Goal: Task Accomplishment & Management: Use online tool/utility

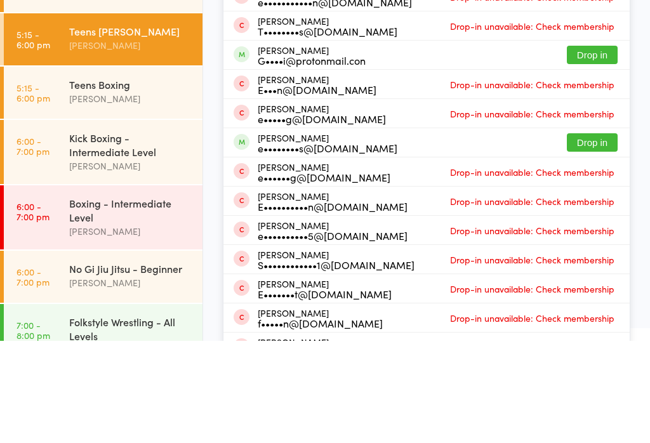
type input "Ethon"
click at [595, 47] on button "Drop in" at bounding box center [592, 40] width 51 height 18
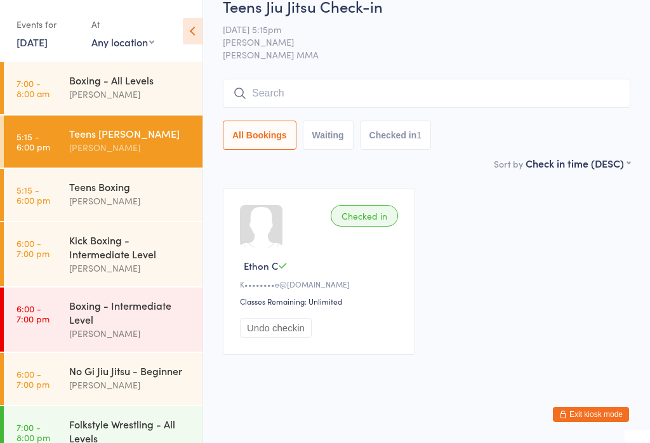
scroll to position [55, 0]
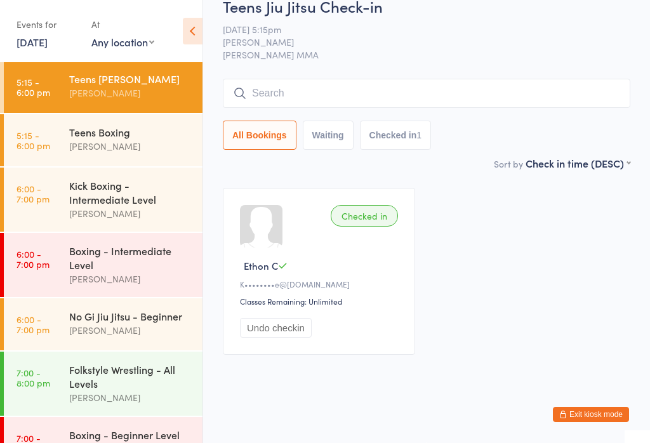
click at [153, 323] on div "No Gi Jiu Jitsu - Beginner" at bounding box center [130, 316] width 123 height 14
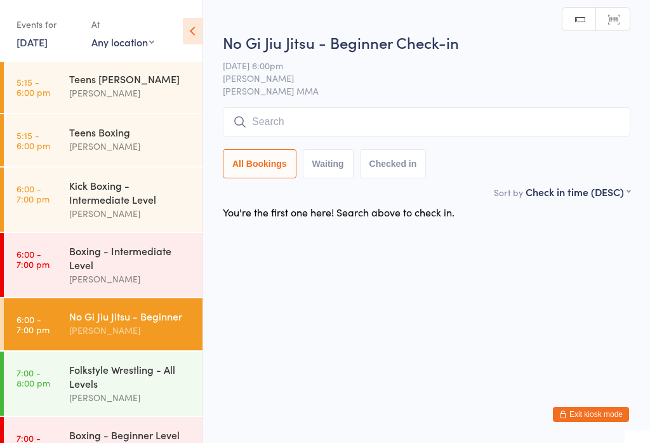
click at [391, 133] on input "search" at bounding box center [427, 121] width 408 height 29
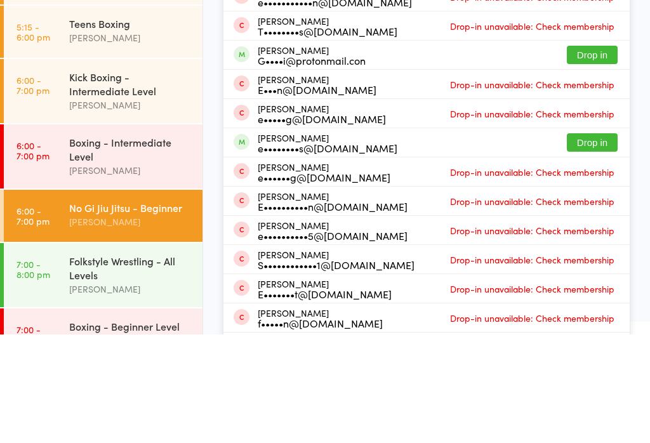
type input "Ethon"
click at [595, 37] on button "Drop in" at bounding box center [592, 46] width 51 height 18
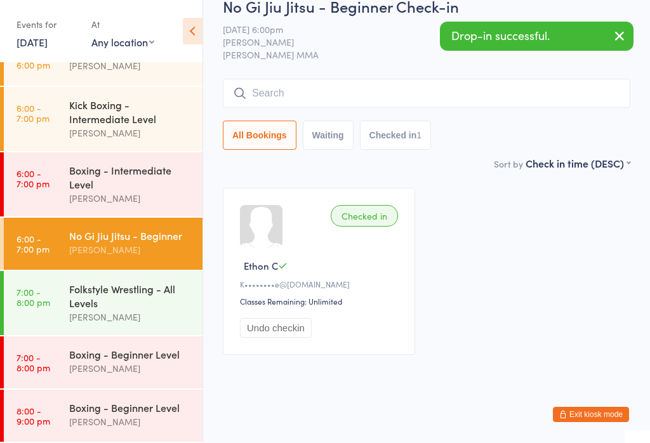
scroll to position [143, 0]
click at [141, 352] on div "Boxing - Beginner Level" at bounding box center [130, 354] width 123 height 14
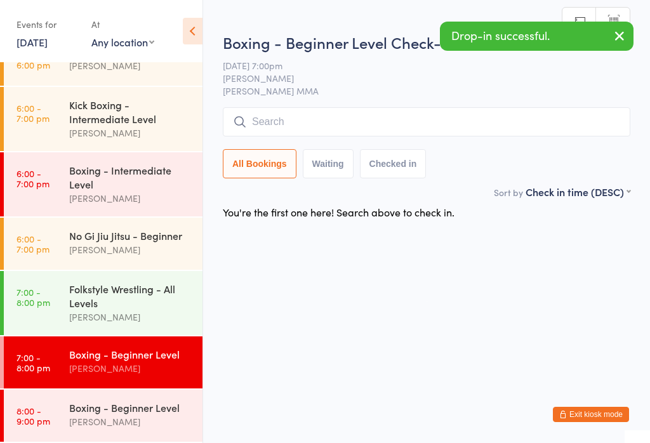
click at [325, 119] on input "search" at bounding box center [427, 121] width 408 height 29
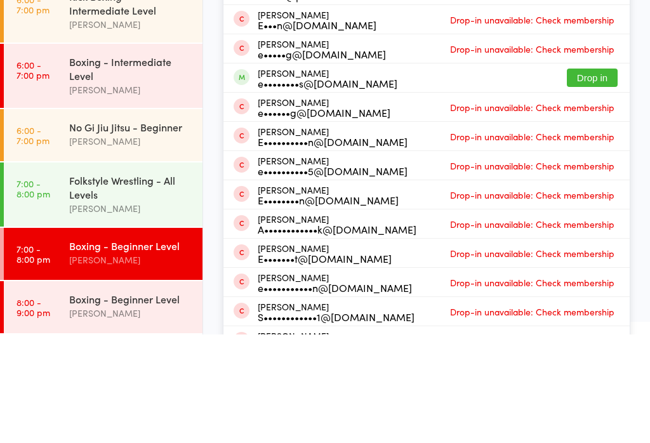
type input "Etho"
click at [591, 36] on button "Drop in" at bounding box center [592, 40] width 51 height 18
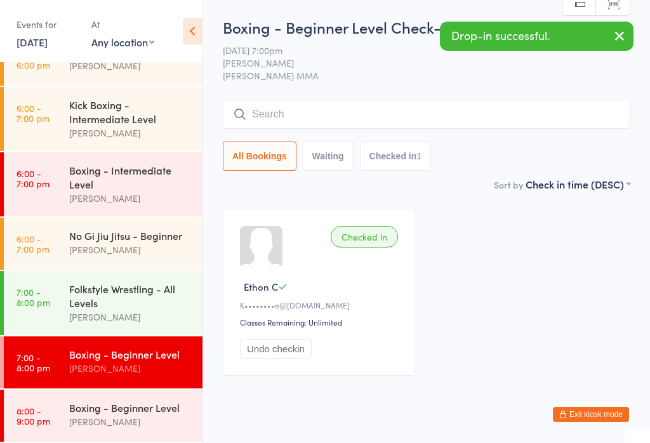
scroll to position [123, 0]
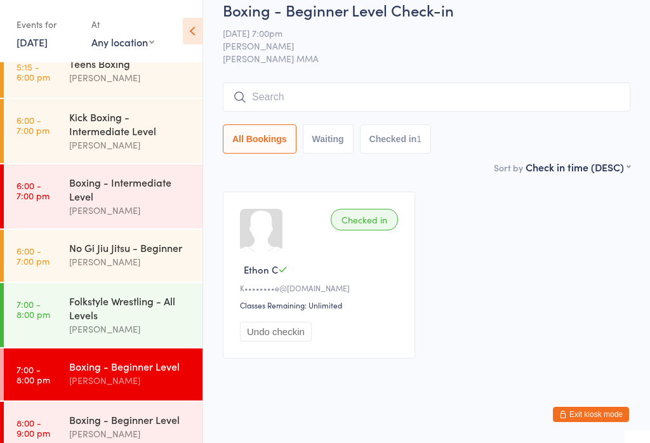
click at [111, 418] on div "Boxing - Beginner Level Alex Carioti" at bounding box center [135, 427] width 133 height 50
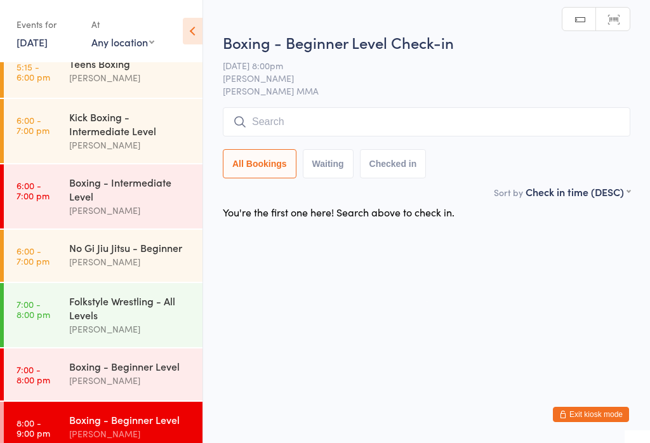
click at [343, 113] on input "search" at bounding box center [427, 121] width 408 height 29
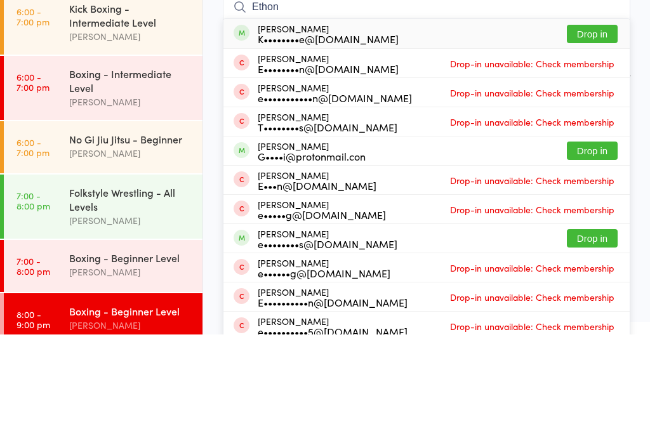
type input "Ethon"
click at [592, 133] on button "Drop in" at bounding box center [592, 142] width 51 height 18
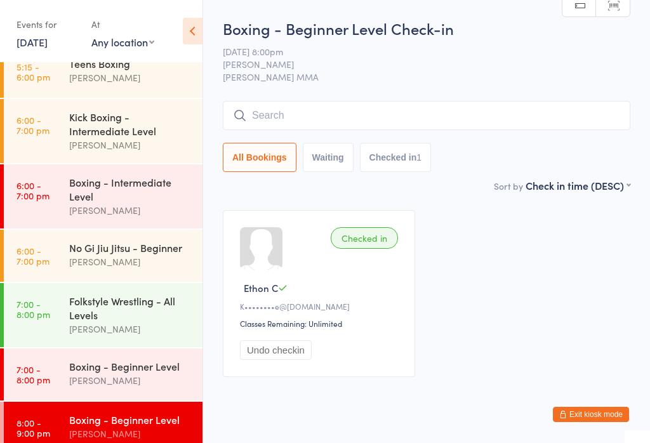
click at [431, 118] on input "search" at bounding box center [427, 115] width 408 height 29
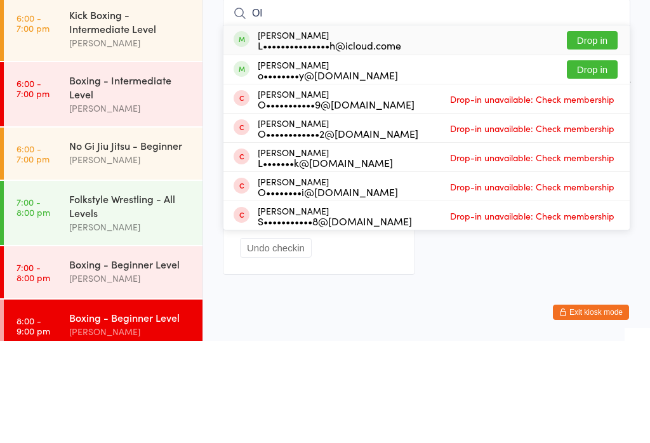
type input "Ol"
click at [588, 133] on button "Drop in" at bounding box center [592, 142] width 51 height 18
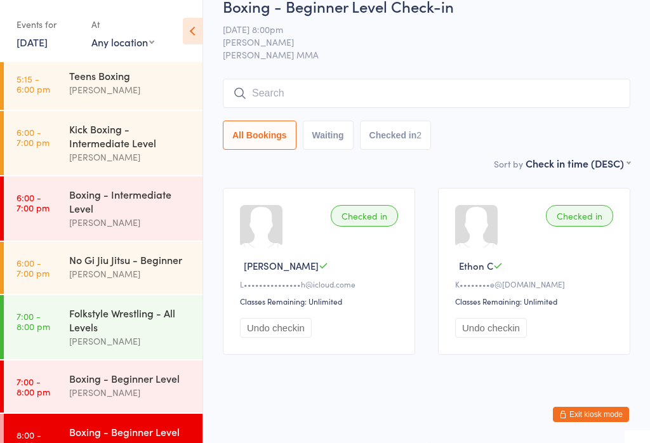
scroll to position [111, 0]
click at [144, 102] on div "Teens Boxing Alex Carioti" at bounding box center [135, 83] width 133 height 50
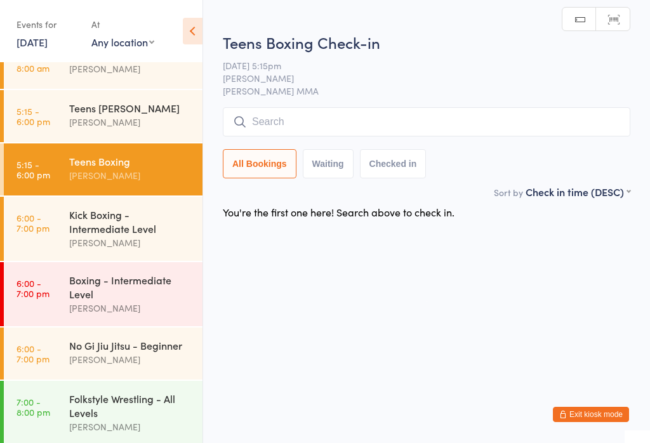
scroll to position [6, 0]
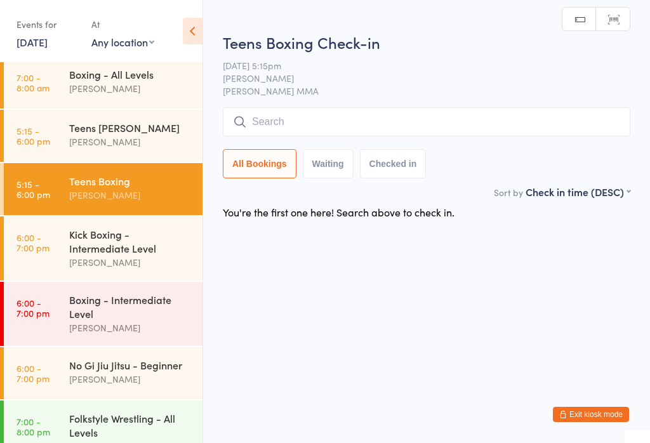
click at [161, 149] on div "[PERSON_NAME]" at bounding box center [130, 142] width 123 height 15
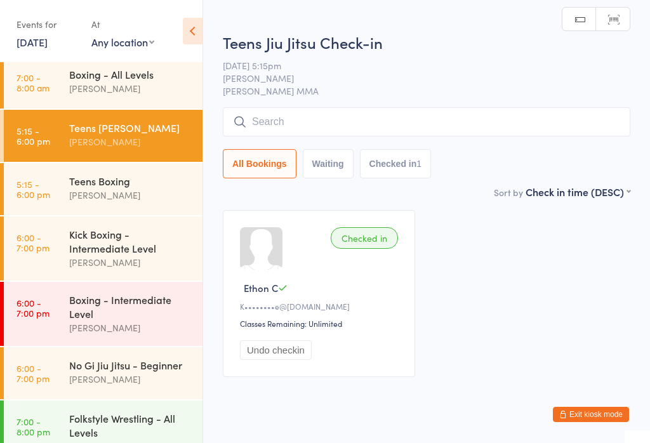
click at [353, 123] on input "search" at bounding box center [427, 121] width 408 height 29
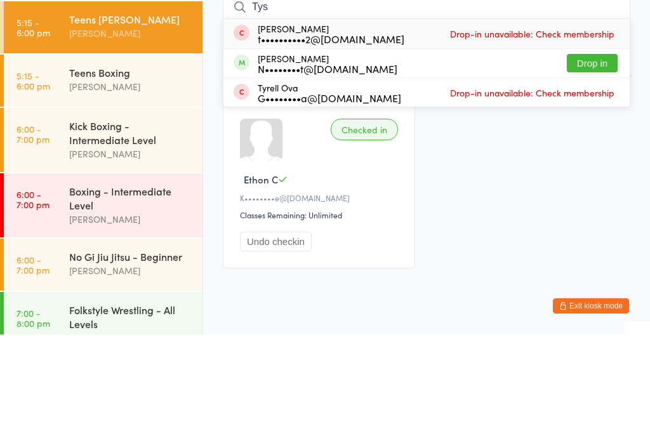
type input "Tys"
click at [595, 163] on button "Drop in" at bounding box center [592, 172] width 51 height 18
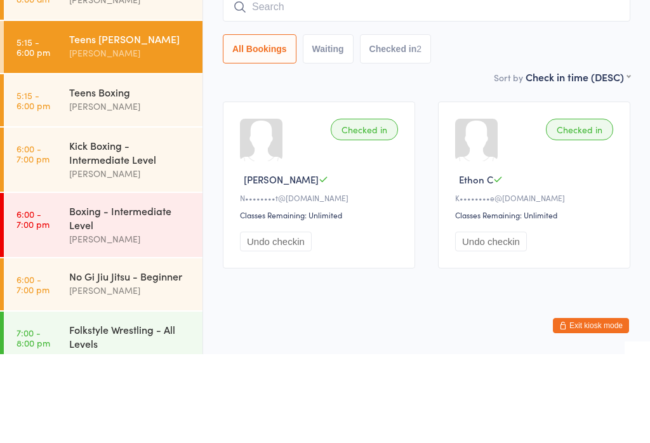
scroll to position [38, 0]
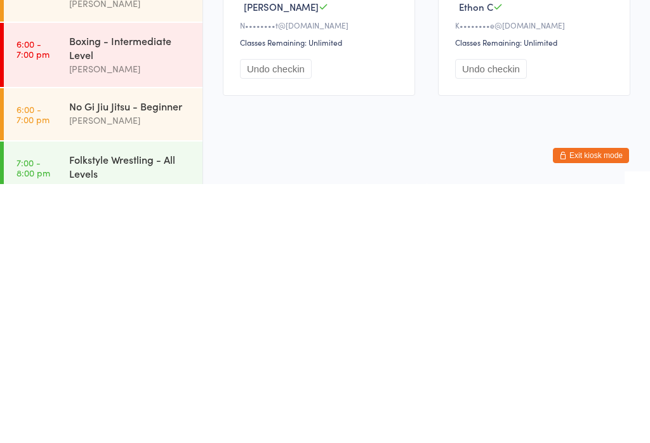
click at [169, 347] on div "No Gi Jiu Jitsu - Beginner [PERSON_NAME]" at bounding box center [135, 372] width 133 height 50
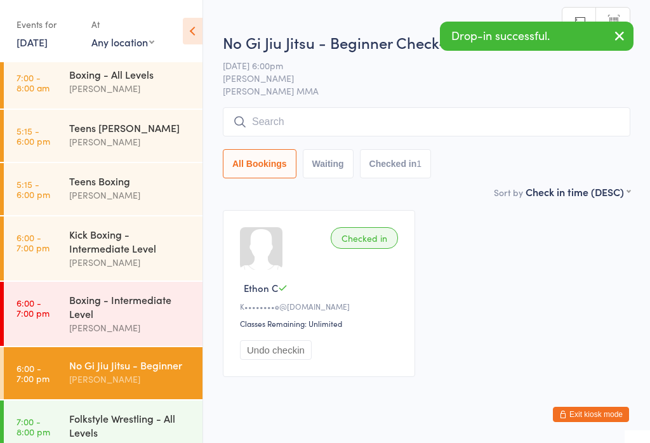
click at [414, 121] on input "search" at bounding box center [427, 121] width 408 height 29
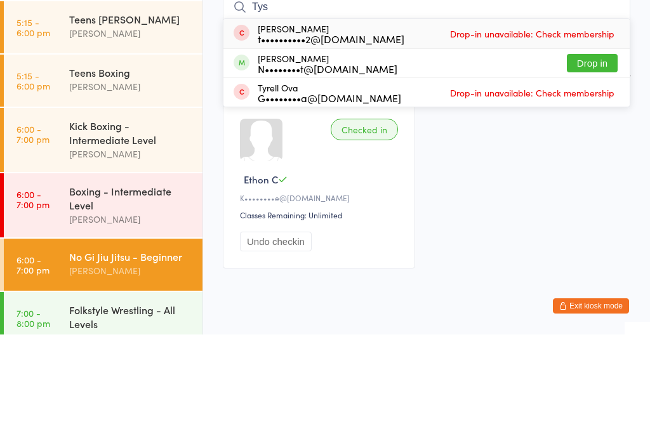
type input "Tys"
click at [585, 163] on button "Drop in" at bounding box center [592, 172] width 51 height 18
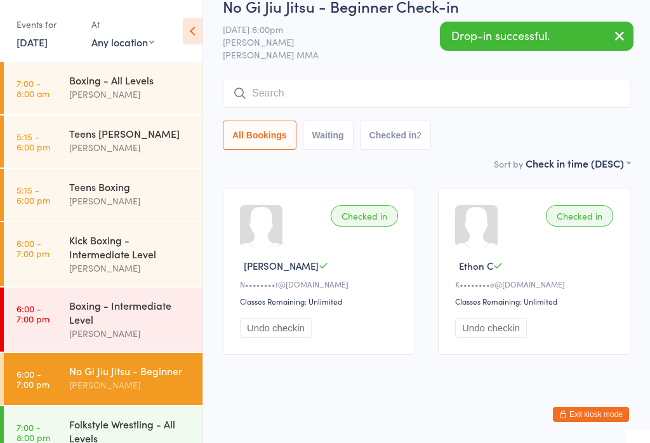
click at [57, 151] on link "5:15 - 6:00 pm Teens Jiu Jitsu Alex Carioti" at bounding box center [103, 142] width 199 height 52
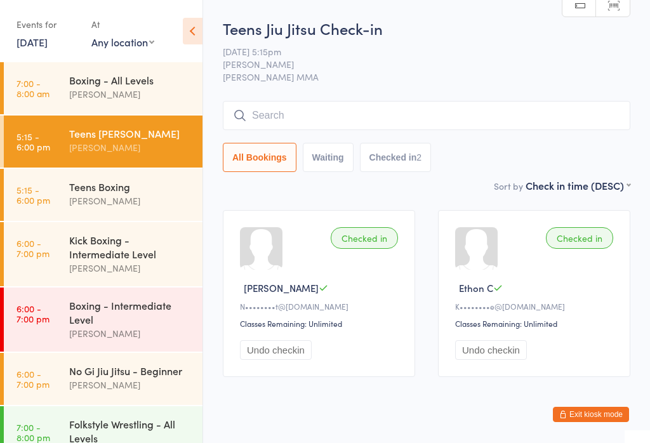
click at [80, 255] on div "Kick Boxing - Intermediate Level" at bounding box center [130, 247] width 123 height 28
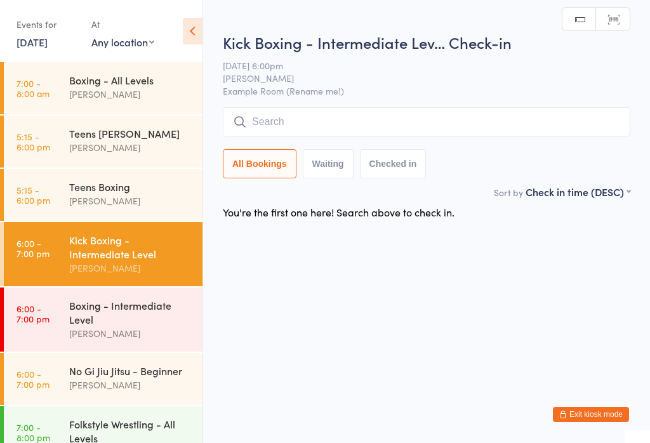
click at [282, 125] on input "search" at bounding box center [427, 121] width 408 height 29
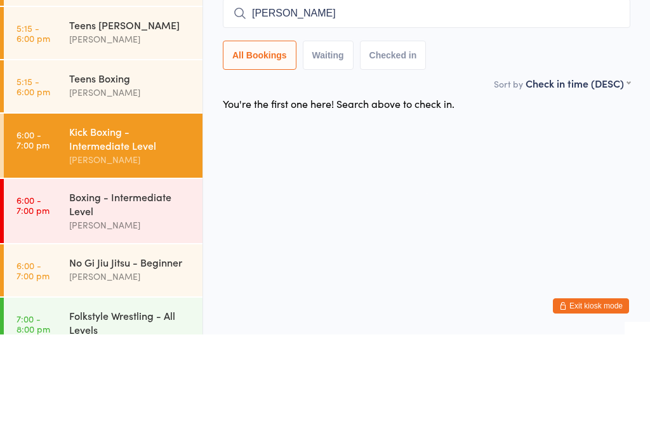
type input "Michael"
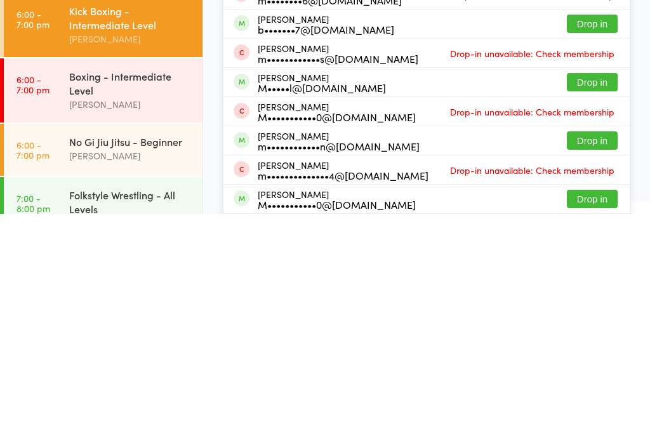
scroll to position [39, 0]
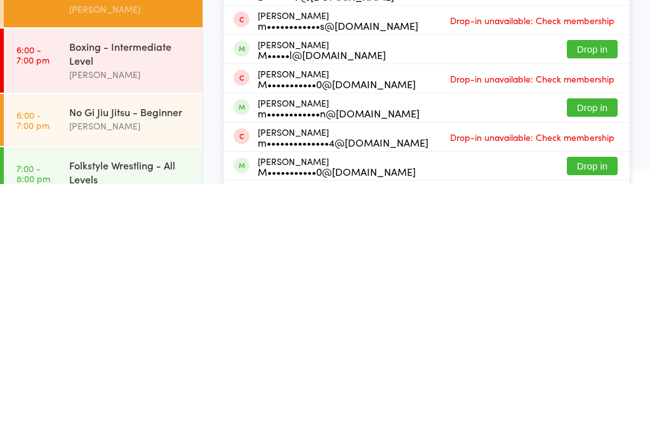
click at [588, 358] on button "Drop in" at bounding box center [592, 367] width 51 height 18
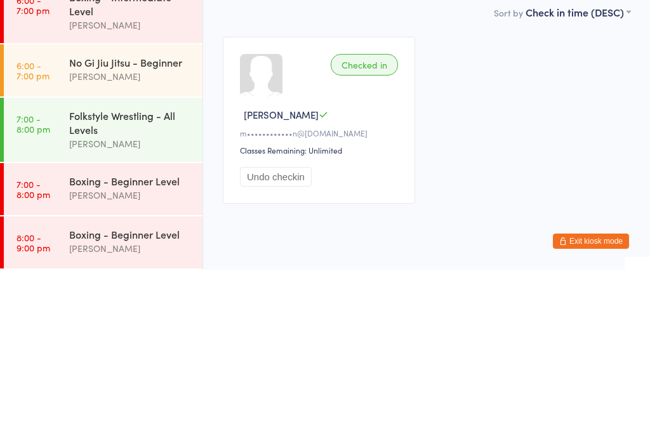
scroll to position [143, 0]
click at [152, 243] on div "[PERSON_NAME]" at bounding box center [130, 250] width 123 height 15
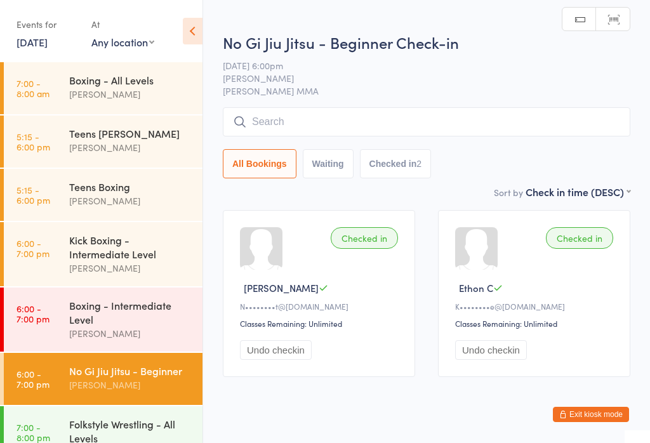
click at [145, 158] on div "Teens Jiu Jitsu Alex Carioti" at bounding box center [135, 141] width 133 height 50
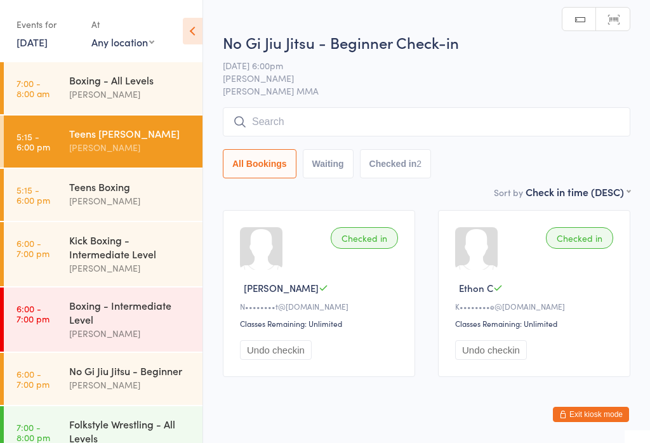
click at [349, 128] on input "search" at bounding box center [427, 121] width 408 height 29
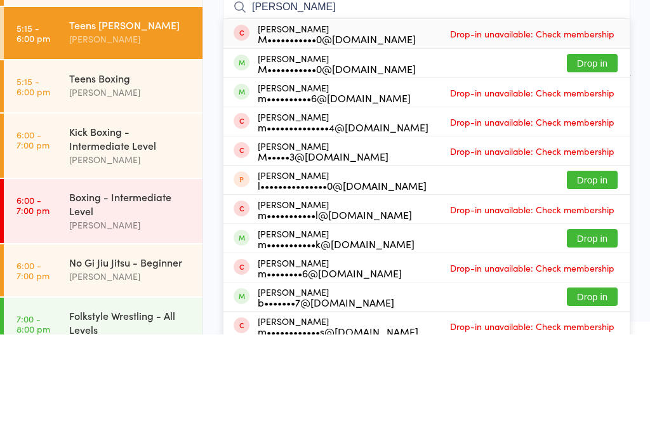
type input "Michael palmer"
click at [603, 163] on button "Drop in" at bounding box center [592, 172] width 51 height 18
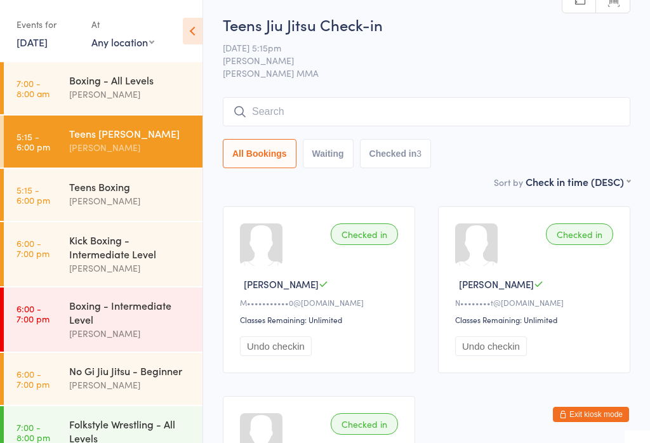
click at [341, 122] on input "search" at bounding box center [427, 111] width 408 height 29
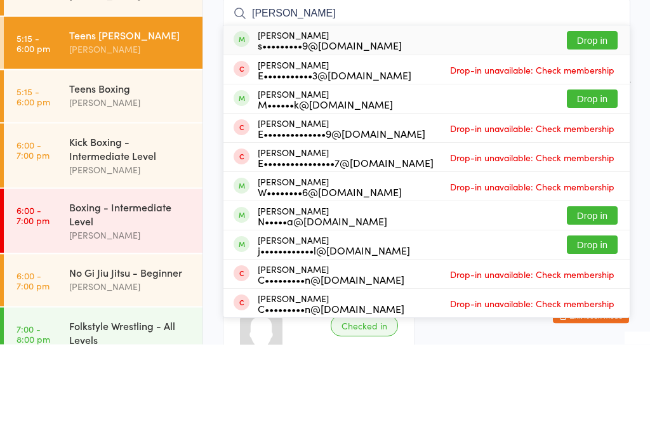
type input "Edward way"
click at [599, 130] on button "Drop in" at bounding box center [592, 139] width 51 height 18
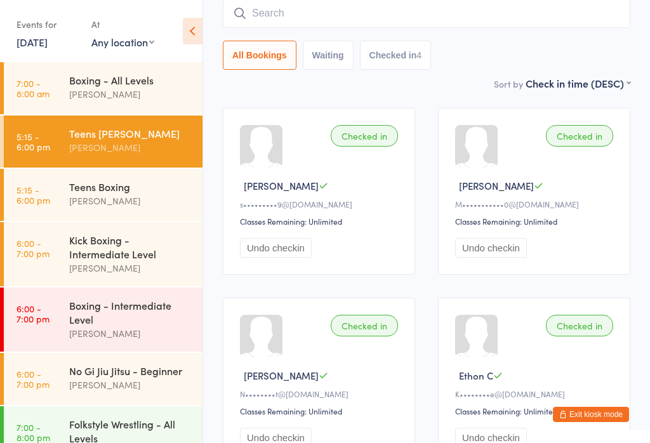
click at [596, 415] on button "Exit kiosk mode" at bounding box center [591, 414] width 76 height 15
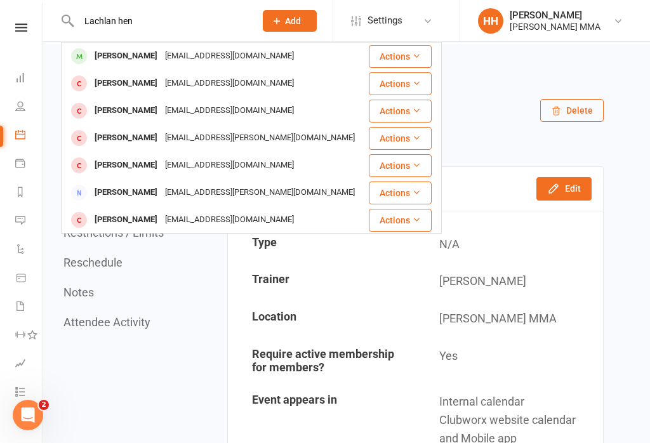
type input "Lachlan hen"
click at [149, 56] on div "Lachlan Henrisson" at bounding box center [126, 56] width 71 height 18
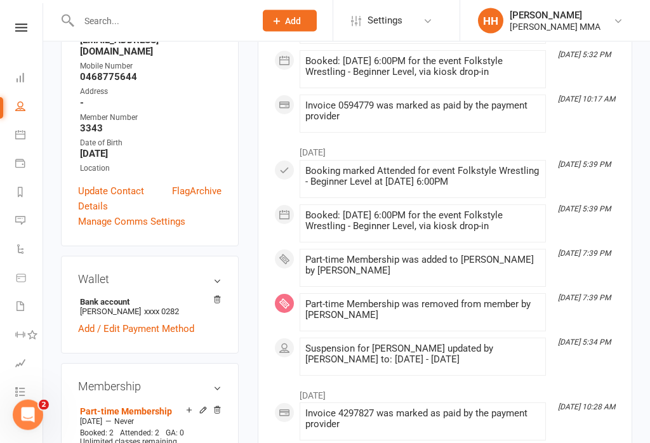
scroll to position [267, 0]
click at [142, 323] on link "Add / Edit Payment Method" at bounding box center [136, 330] width 116 height 15
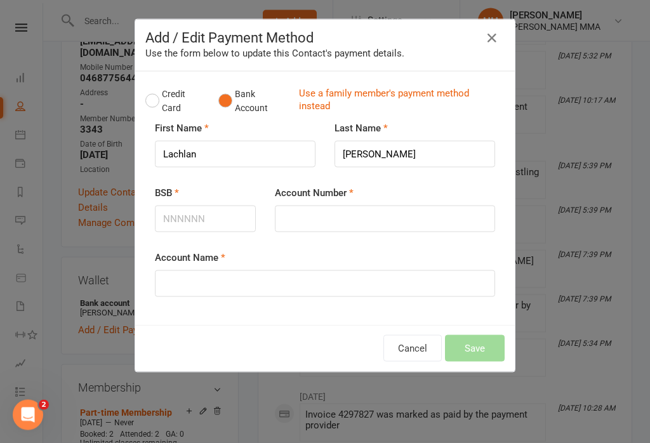
scroll to position [268, 0]
click at [206, 229] on input "BSB" at bounding box center [205, 219] width 101 height 27
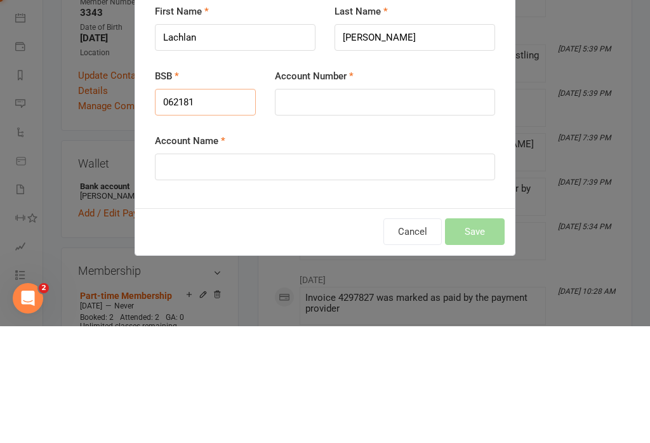
type input "062181"
click at [335, 206] on input "Account Number" at bounding box center [385, 219] width 220 height 27
type input "Q"
type input "10290282"
click at [264, 271] on input "Account Name" at bounding box center [325, 284] width 340 height 27
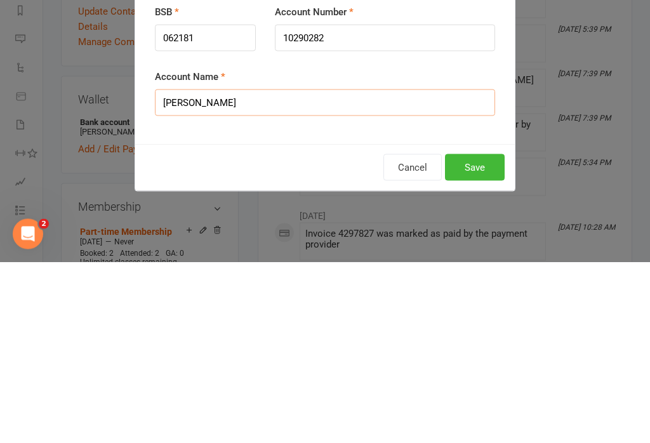
type input "Lachlan Henrisson"
click at [485, 335] on button "Save" at bounding box center [475, 348] width 60 height 27
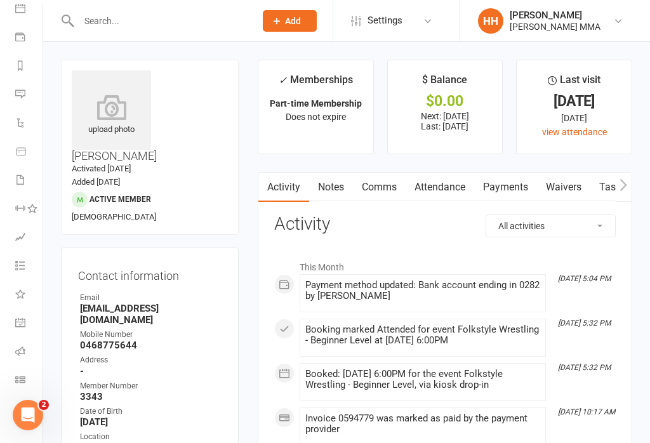
scroll to position [126, 0]
click at [27, 376] on link "Class check-in" at bounding box center [29, 381] width 29 height 29
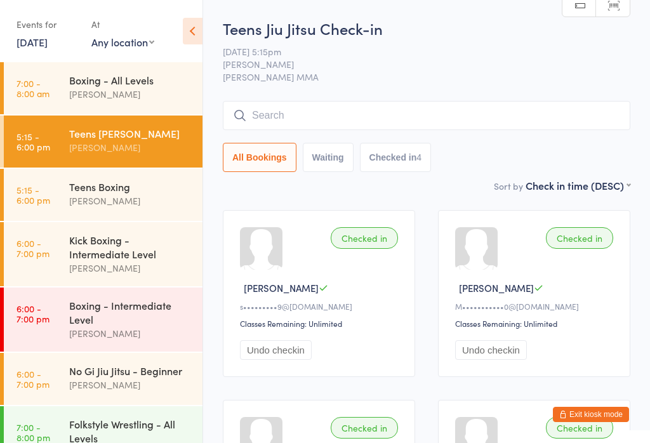
click at [99, 326] on div "Boxing - Intermediate Level" at bounding box center [130, 313] width 123 height 28
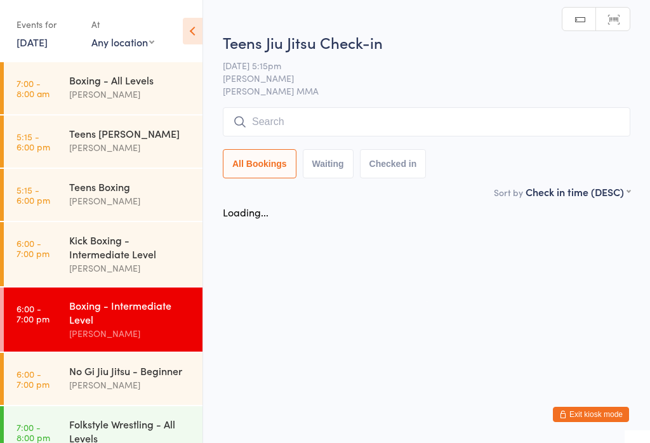
click at [327, 123] on input "search" at bounding box center [427, 121] width 408 height 29
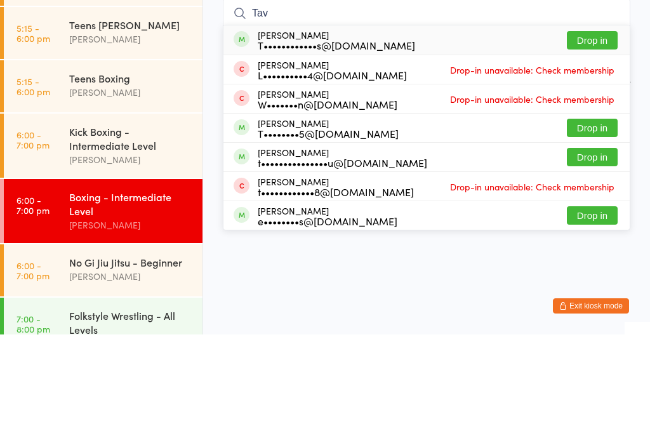
type input "Tav"
click at [309, 149] on div "T••••••••••••s@[DOMAIN_NAME]" at bounding box center [337, 154] width 158 height 10
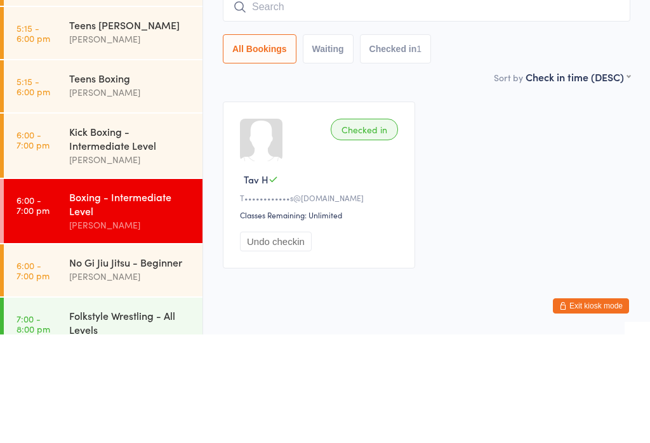
click at [52, 222] on link "6:00 - 7:00 pm Kick Boxing - Intermediate Level [PERSON_NAME]" at bounding box center [103, 254] width 199 height 64
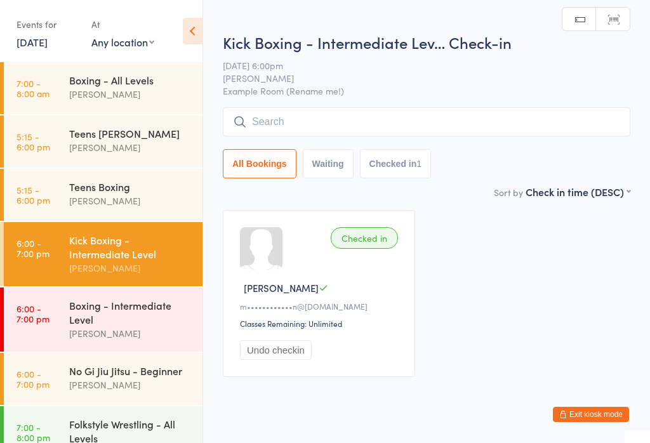
click at [281, 121] on input "search" at bounding box center [427, 121] width 408 height 29
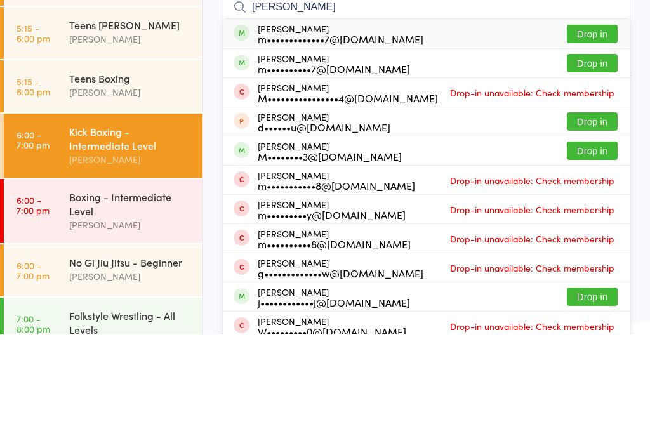
type input "[PERSON_NAME]"
click at [250, 132] on div "[PERSON_NAME] m•••••••••••••7@[DOMAIN_NAME]" at bounding box center [329, 142] width 190 height 20
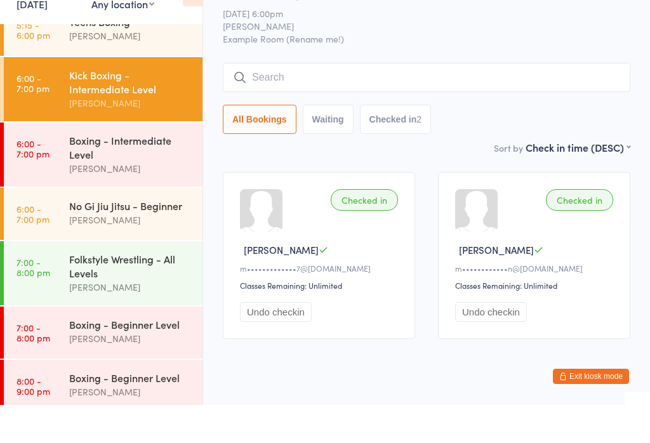
scroll to position [133, 0]
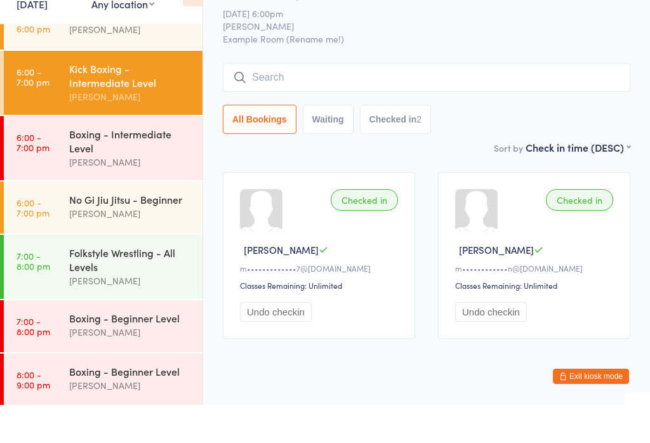
click at [65, 89] on link "6:00 - 7:00 pm Kick Boxing - Intermediate Level [PERSON_NAME]" at bounding box center [103, 121] width 199 height 64
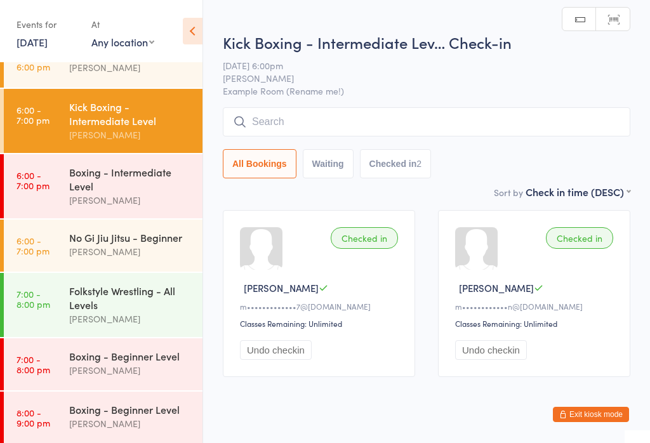
click at [276, 123] on input "search" at bounding box center [427, 121] width 408 height 29
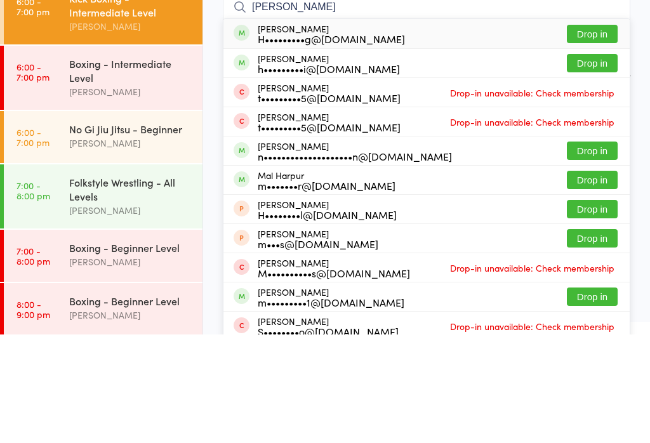
type input "[PERSON_NAME]"
click at [588, 133] on button "Drop in" at bounding box center [592, 142] width 51 height 18
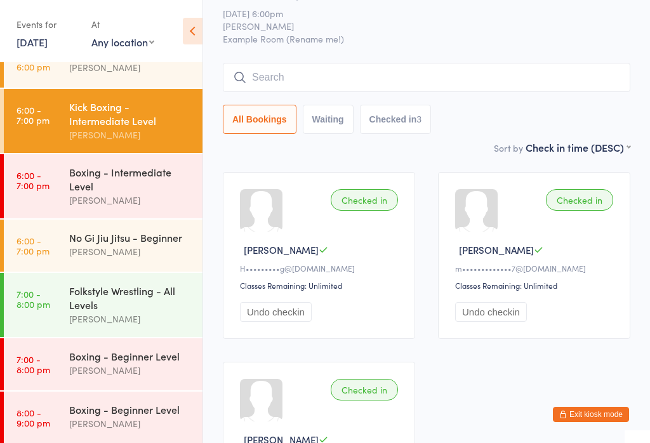
click at [253, 83] on input "search" at bounding box center [427, 77] width 408 height 29
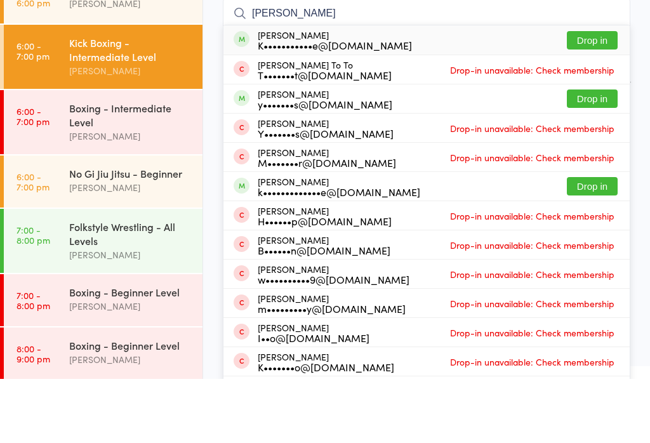
type input "[PERSON_NAME]"
click at [589, 95] on button "Drop in" at bounding box center [592, 104] width 51 height 18
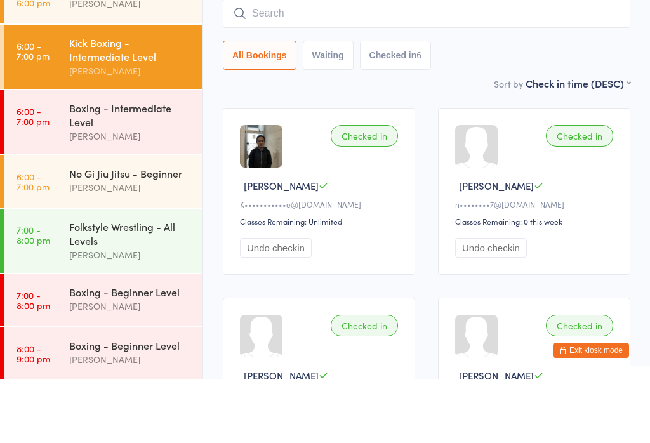
click at [506, 105] on div "All Bookings Waiting Checked in 6" at bounding box center [427, 119] width 408 height 29
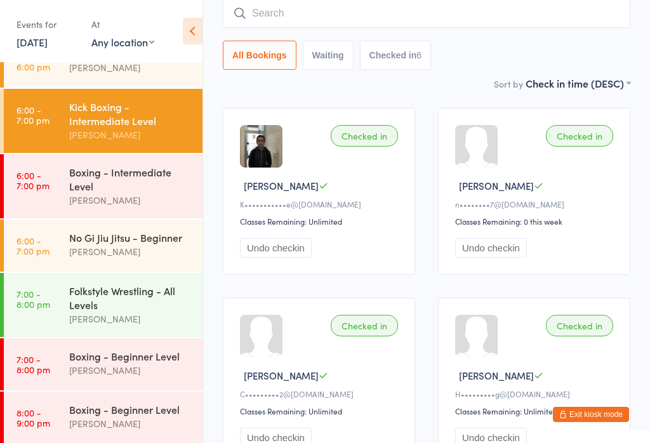
click at [120, 228] on div "No Gi Jiu Jitsu - Beginner [PERSON_NAME]" at bounding box center [135, 245] width 133 height 50
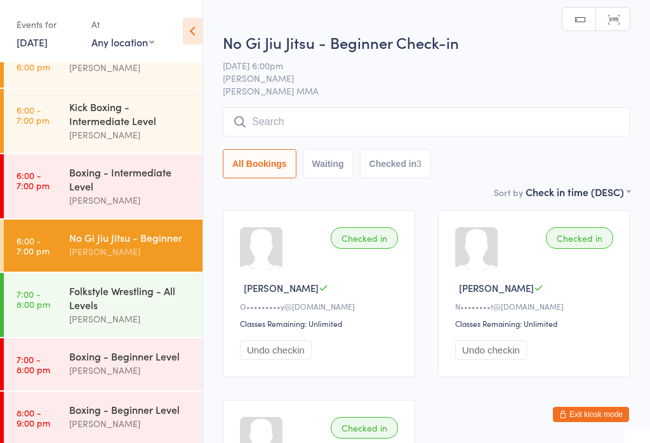
click at [271, 111] on input "search" at bounding box center [427, 121] width 408 height 29
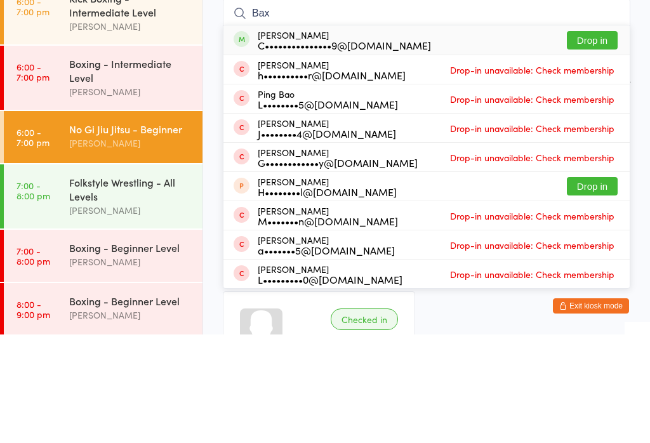
type input "Bax"
click at [586, 140] on button "Drop in" at bounding box center [592, 149] width 51 height 18
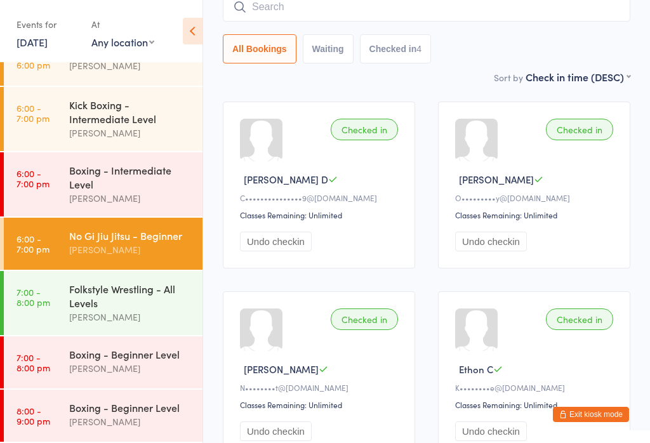
scroll to position [143, 0]
click at [97, 168] on div "Boxing - Intermediate Level" at bounding box center [130, 177] width 123 height 28
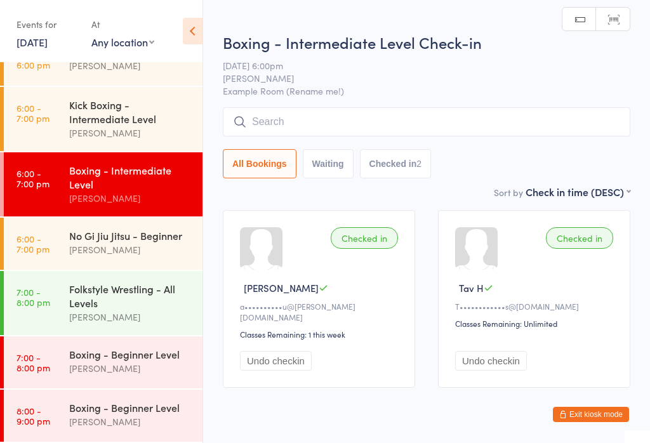
click at [310, 116] on input "search" at bounding box center [427, 121] width 408 height 29
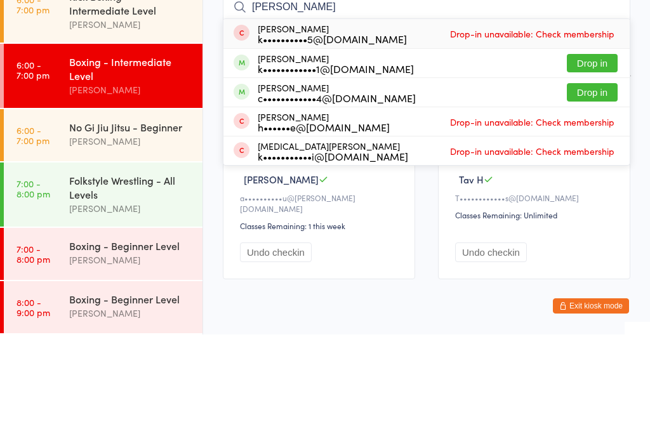
type input "[PERSON_NAME]"
click at [581, 192] on button "Drop in" at bounding box center [592, 201] width 51 height 18
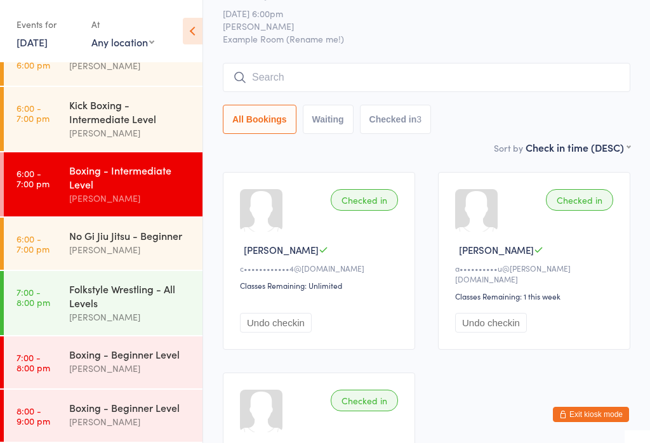
click at [340, 90] on input "search" at bounding box center [427, 77] width 408 height 29
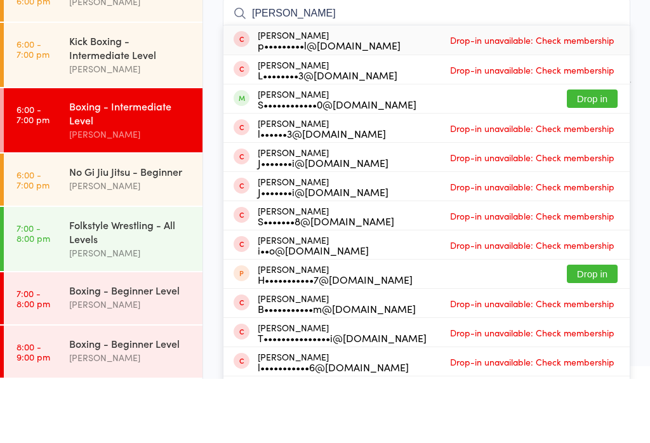
type input "[PERSON_NAME]"
click at [597, 154] on button "Drop in" at bounding box center [592, 163] width 51 height 18
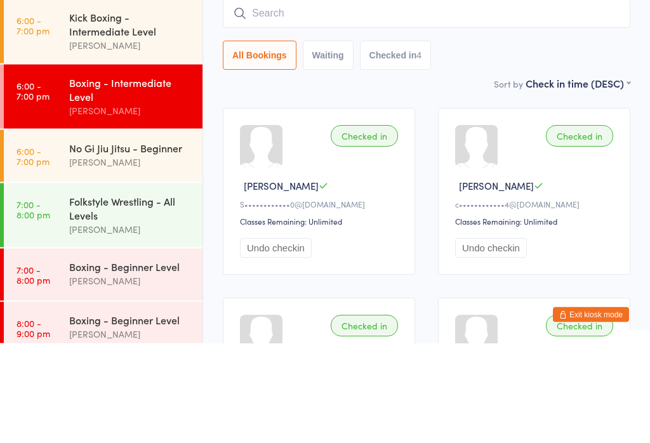
scroll to position [0, 0]
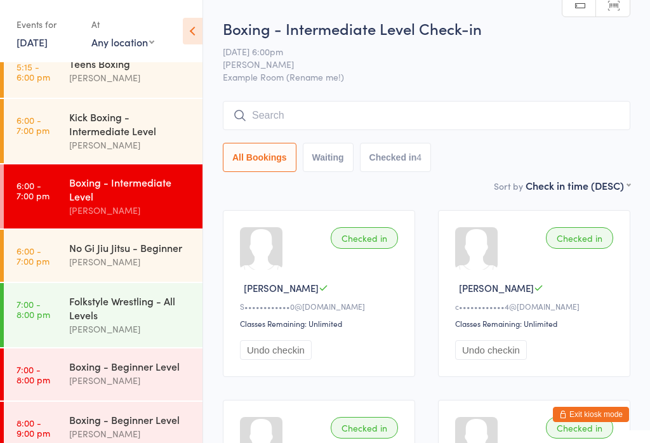
click at [443, 109] on input "search" at bounding box center [427, 115] width 408 height 29
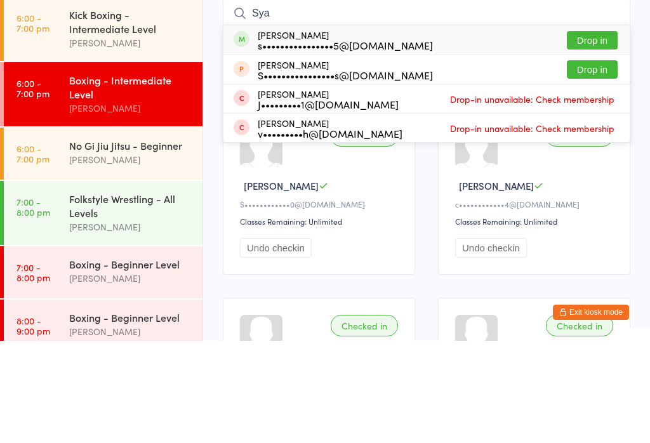
type input "Sya"
click at [598, 133] on button "Drop in" at bounding box center [592, 142] width 51 height 18
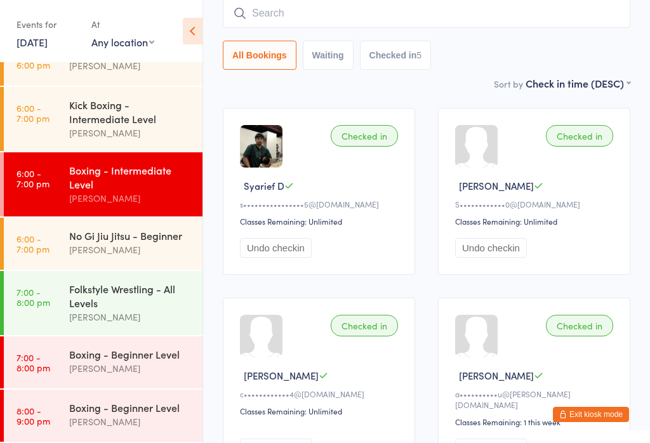
scroll to position [143, 0]
click at [155, 300] on div "Folkstyle Wrestling - All Levels" at bounding box center [130, 296] width 123 height 28
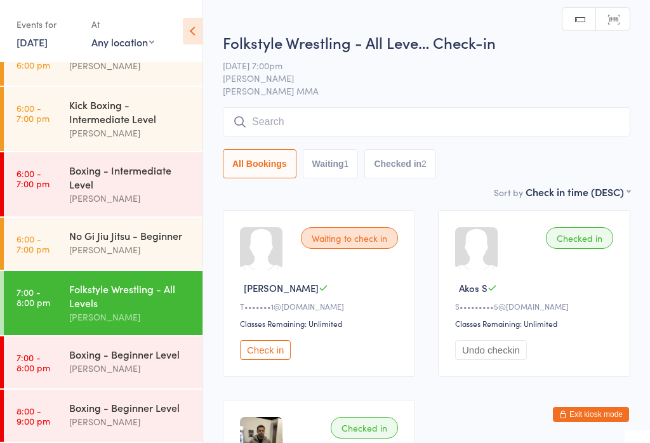
click at [441, 130] on input "search" at bounding box center [427, 121] width 408 height 29
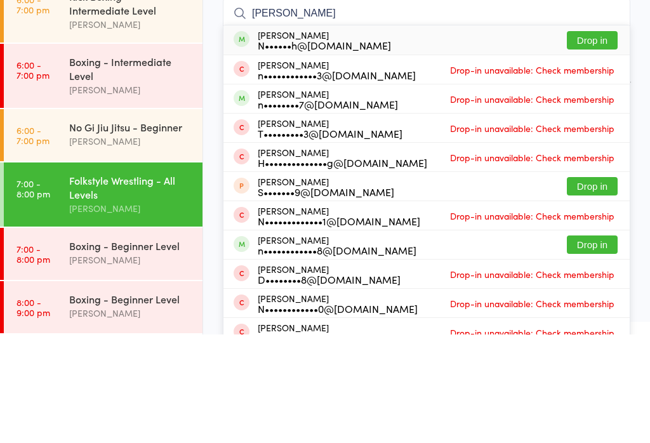
type input "[PERSON_NAME]"
click at [596, 140] on button "Drop in" at bounding box center [592, 149] width 51 height 18
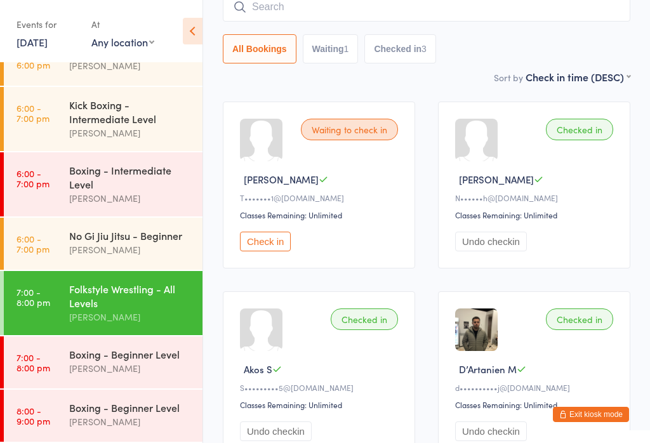
click at [305, 15] on input "search" at bounding box center [427, 6] width 408 height 29
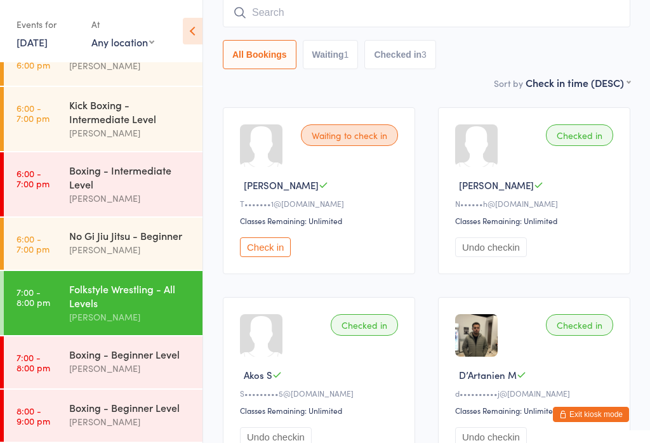
scroll to position [102, 0]
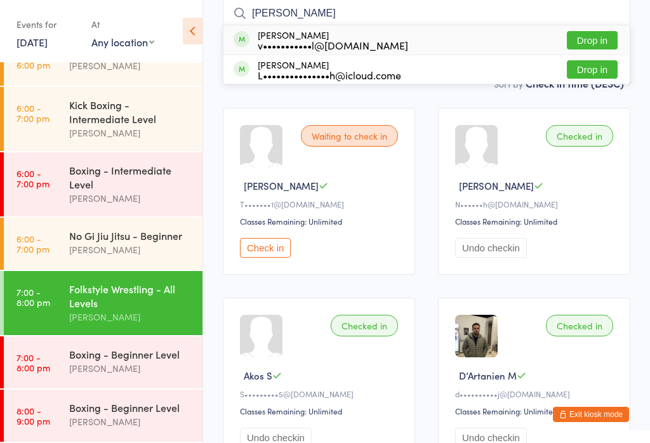
type input "[PERSON_NAME]"
click at [602, 27] on div "[PERSON_NAME] v•••••••••••l@[DOMAIN_NAME] Drop in" at bounding box center [427, 39] width 407 height 29
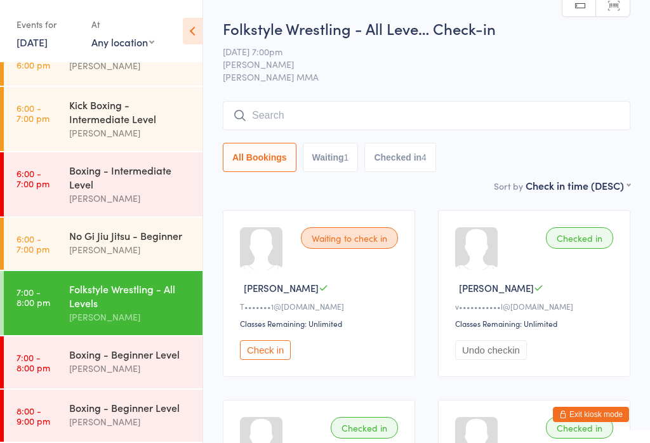
scroll to position [143, 0]
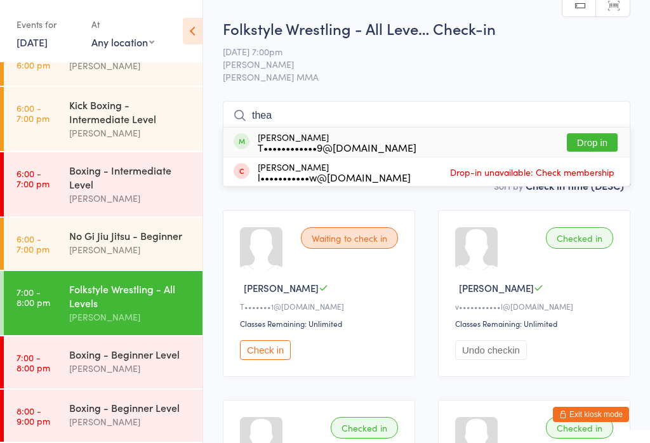
type input "thea"
click at [613, 135] on button "Drop in" at bounding box center [592, 142] width 51 height 18
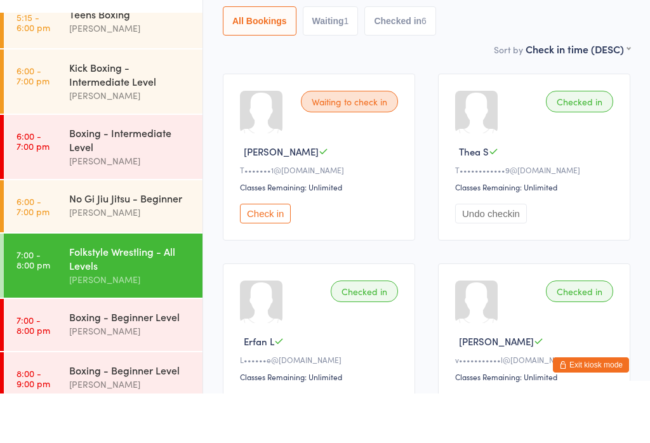
scroll to position [89, 0]
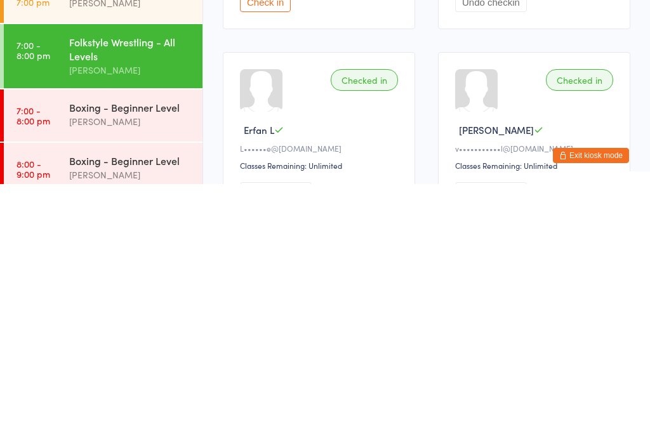
click at [168, 360] on div "Boxing - Beginner Level" at bounding box center [130, 367] width 123 height 14
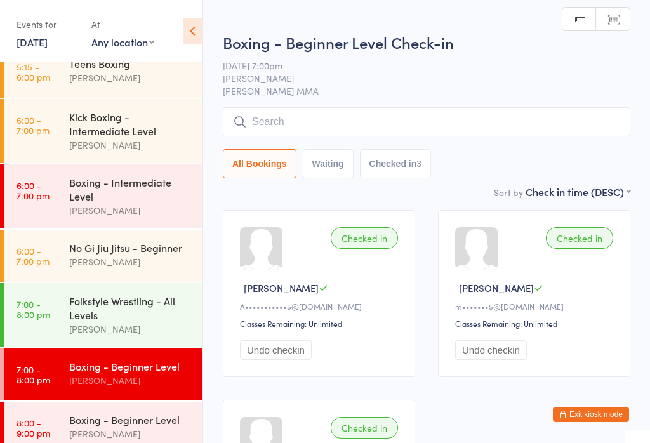
click at [363, 121] on input "search" at bounding box center [427, 121] width 408 height 29
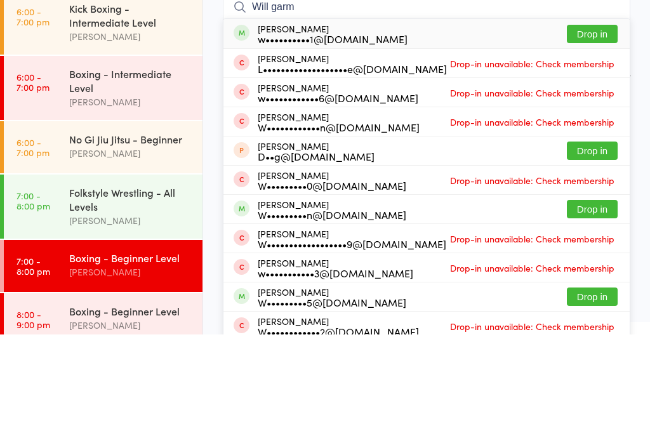
type input "Will garm"
click at [595, 133] on button "Drop in" at bounding box center [592, 142] width 51 height 18
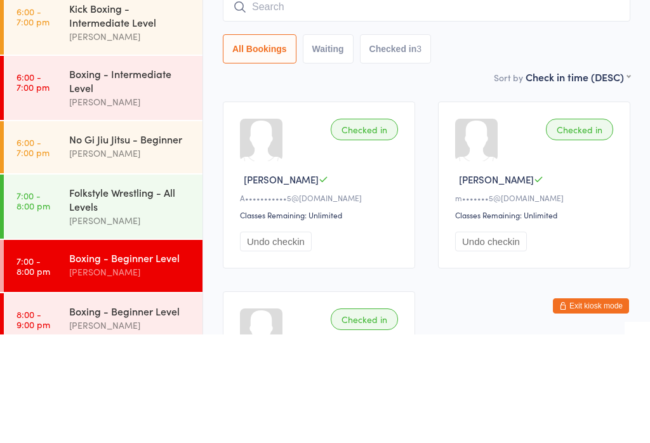
scroll to position [109, 0]
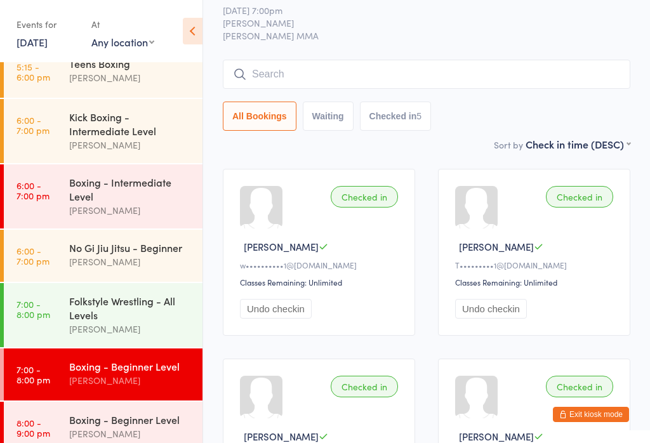
click at [387, 73] on input "search" at bounding box center [427, 74] width 408 height 29
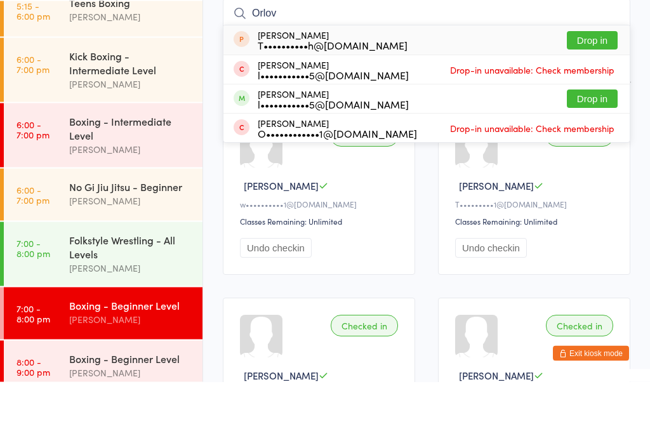
type input "Orlov"
click at [598, 93] on button "Drop in" at bounding box center [592, 102] width 51 height 18
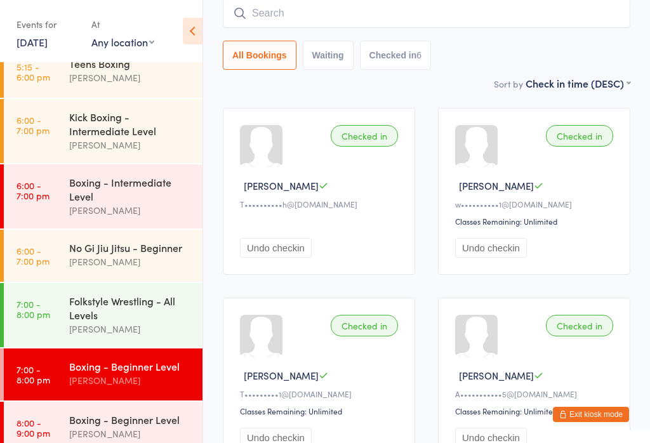
click at [239, 18] on icon at bounding box center [239, 13] width 11 height 11
click at [271, 23] on input "search" at bounding box center [427, 13] width 408 height 29
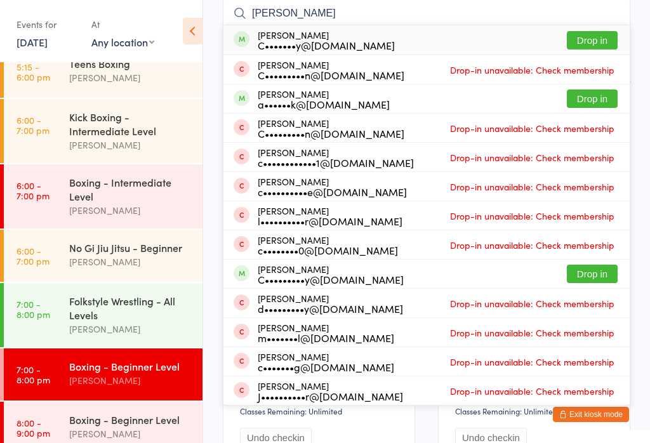
type input "[PERSON_NAME]"
click at [587, 45] on button "Drop in" at bounding box center [592, 40] width 51 height 18
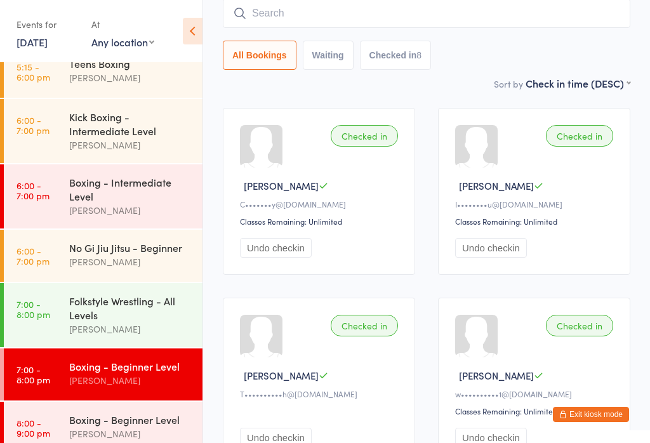
scroll to position [139, 0]
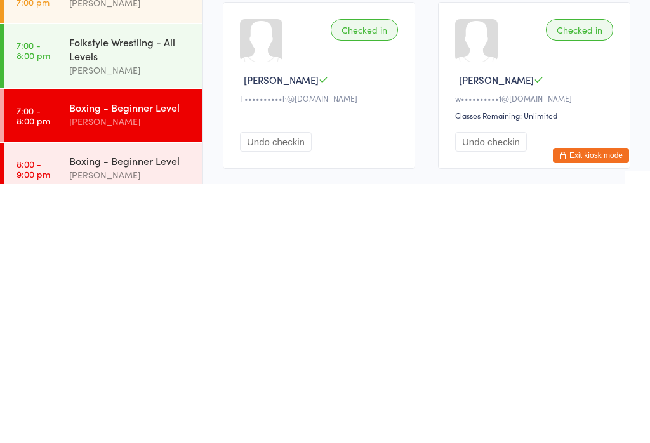
click at [137, 360] on div "Boxing - Beginner Level" at bounding box center [130, 367] width 123 height 14
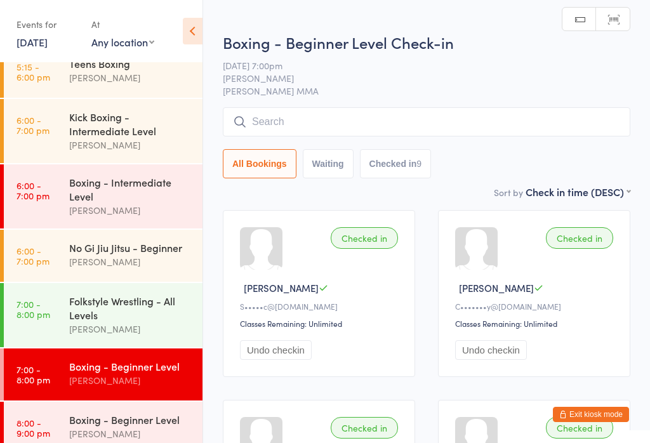
click at [358, 109] on input "search" at bounding box center [427, 121] width 408 height 29
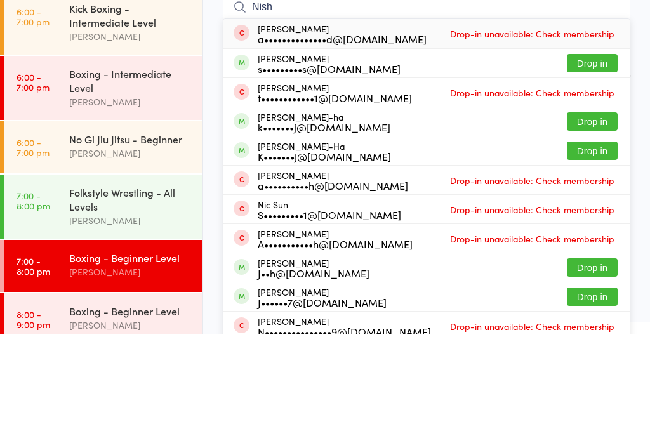
type input "Nish"
click at [594, 163] on button "Drop in" at bounding box center [592, 172] width 51 height 18
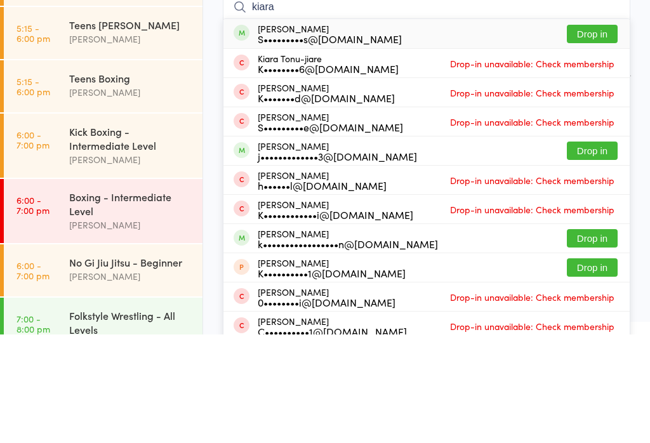
type input "kiara"
click at [582, 133] on button "Drop in" at bounding box center [592, 142] width 51 height 18
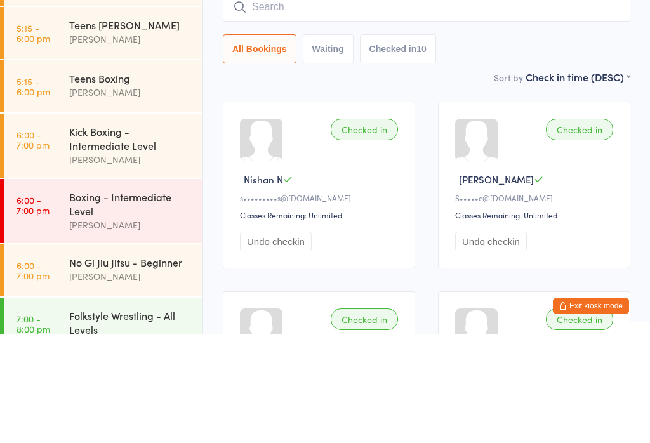
scroll to position [109, 0]
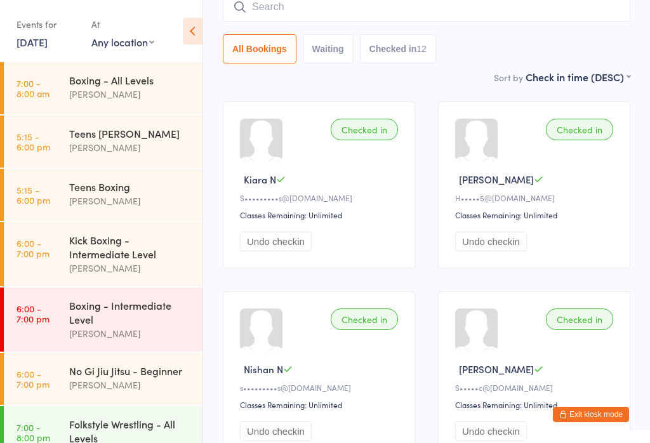
click at [372, 14] on input "search" at bounding box center [427, 6] width 408 height 29
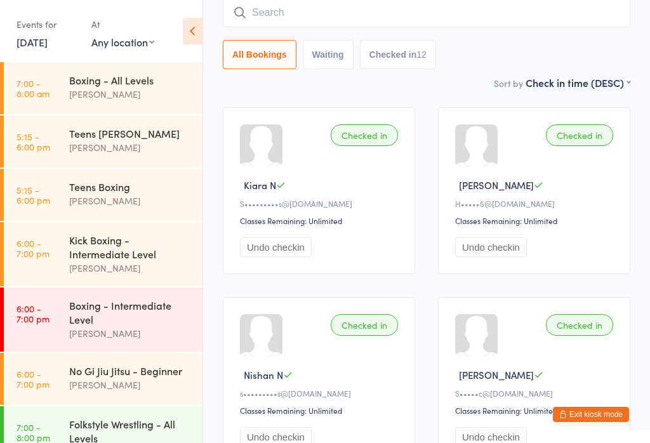
scroll to position [102, 0]
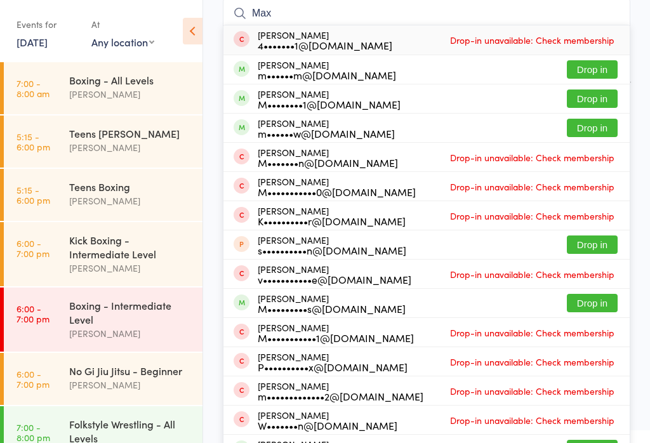
type input "Max"
click at [583, 104] on button "Drop in" at bounding box center [592, 99] width 51 height 18
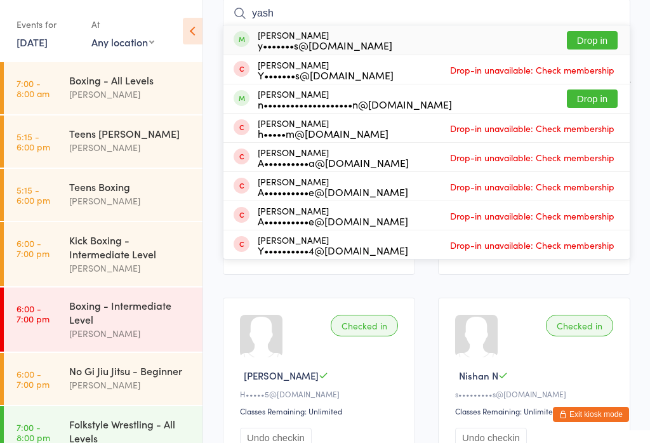
type input "yash"
click at [604, 97] on button "Drop in" at bounding box center [592, 99] width 51 height 18
